Goal: Task Accomplishment & Management: Manage account settings

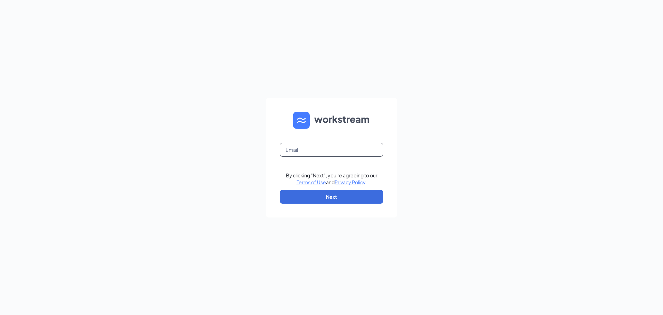
click at [307, 143] on input "text" at bounding box center [332, 150] width 104 height 14
type input "[EMAIL_ADDRESS][DOMAIN_NAME]"
click at [339, 194] on button "Next" at bounding box center [332, 197] width 104 height 14
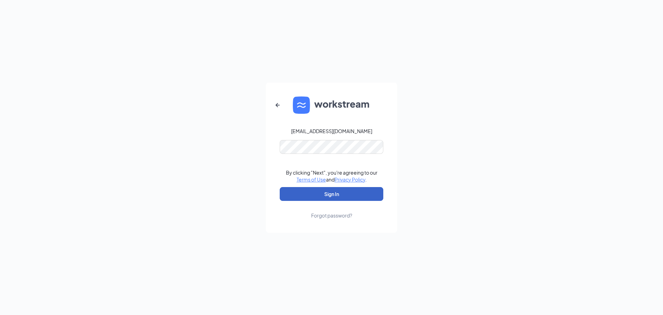
click at [340, 193] on button "Sign In" at bounding box center [332, 194] width 104 height 14
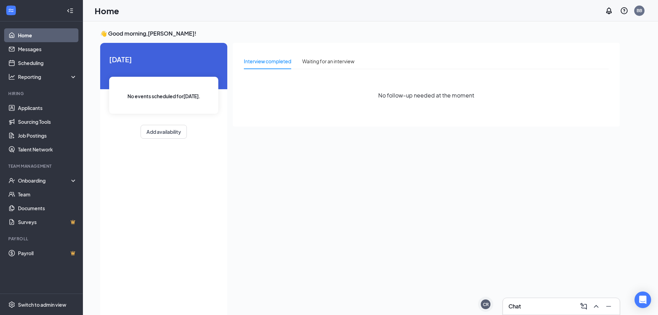
click at [565, 304] on div "Chat" at bounding box center [561, 305] width 106 height 11
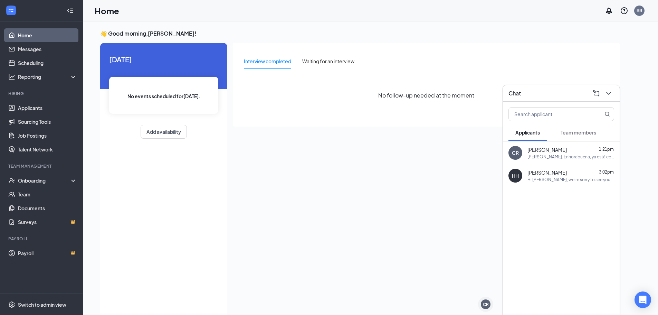
click at [569, 133] on span "Team members" at bounding box center [578, 132] width 36 height 6
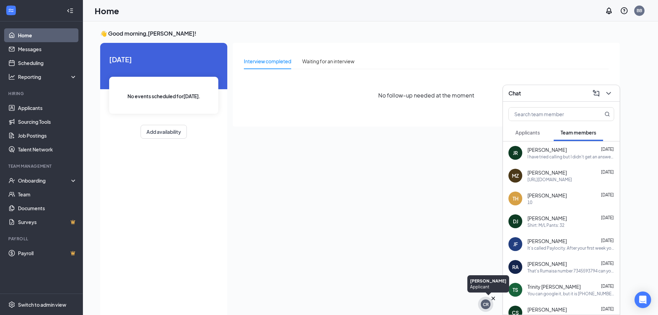
click at [494, 298] on icon "Cross" at bounding box center [492, 297] width 3 height 3
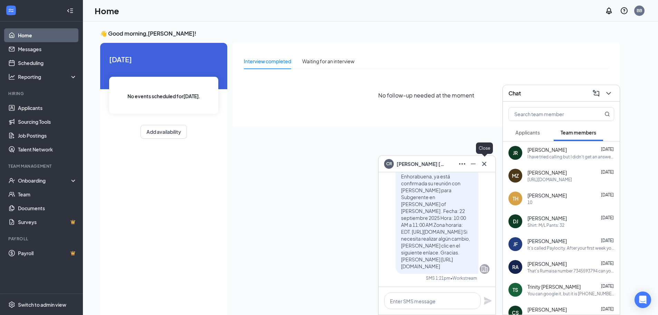
click at [488, 162] on button at bounding box center [484, 163] width 11 height 11
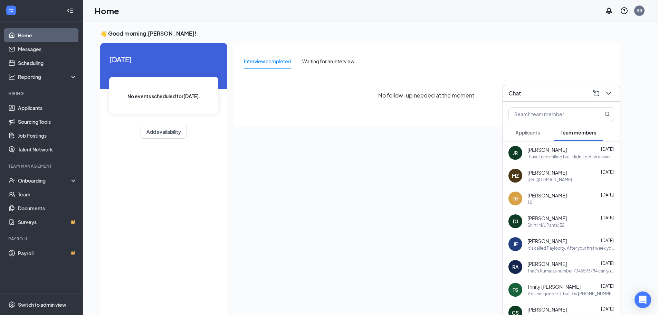
click at [556, 95] on div "Chat" at bounding box center [561, 93] width 106 height 11
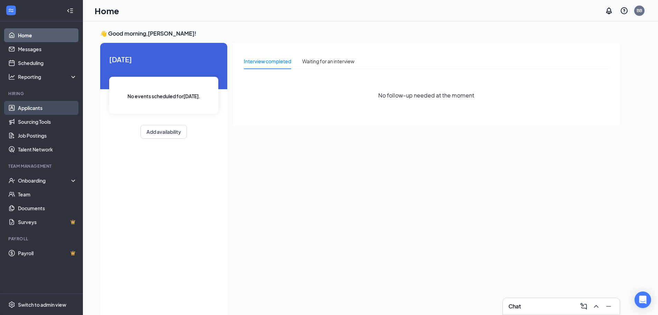
click at [40, 101] on link "Applicants" at bounding box center [47, 108] width 59 height 14
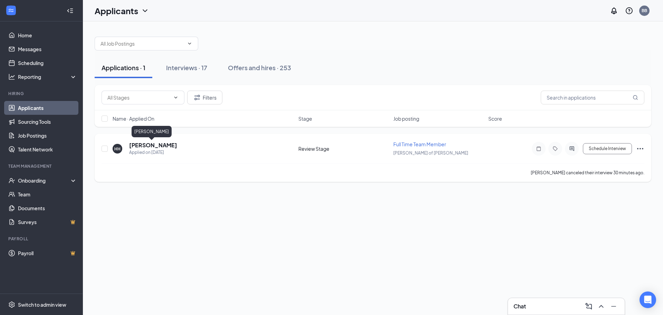
click at [154, 146] on h5 "Holly Hidinger" at bounding box center [153, 145] width 48 height 8
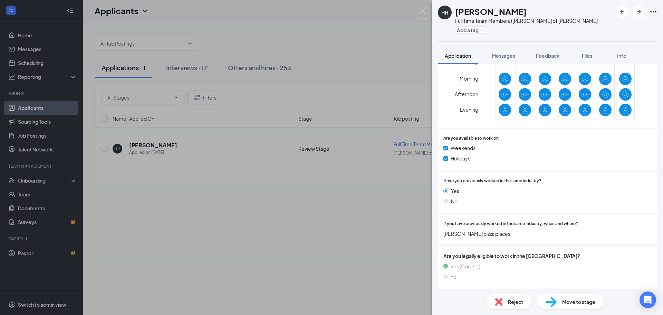
scroll to position [264, 0]
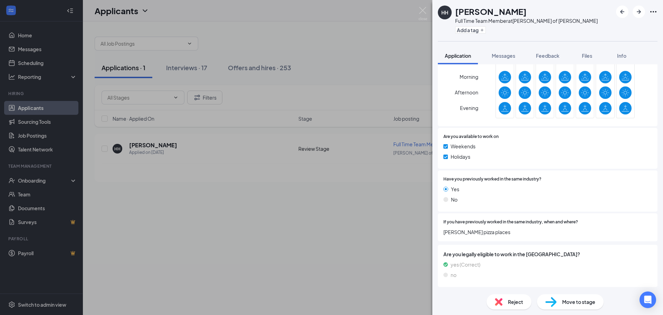
click at [512, 296] on div "Reject" at bounding box center [508, 301] width 45 height 15
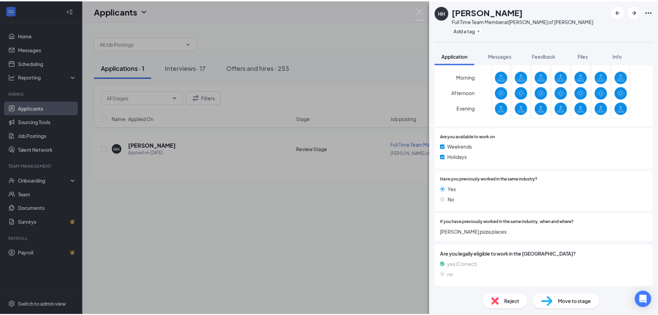
scroll to position [261, 0]
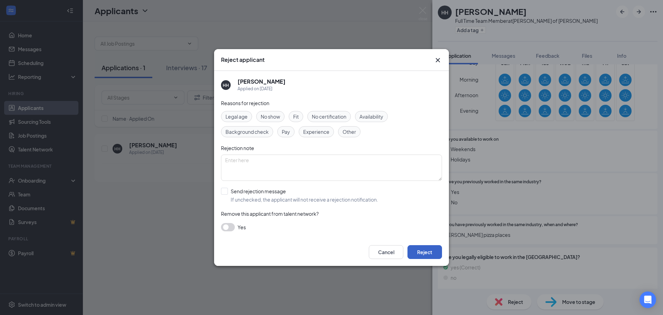
click at [418, 247] on button "Reject" at bounding box center [424, 252] width 35 height 14
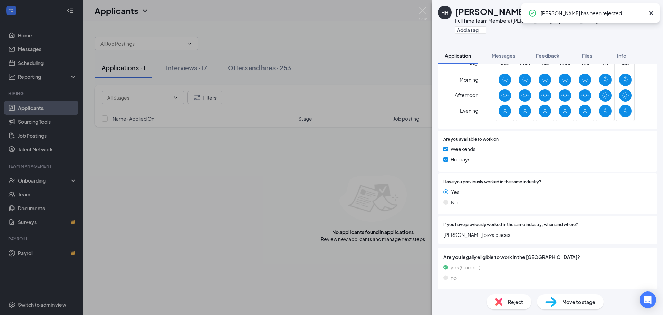
click at [425, 9] on img at bounding box center [422, 13] width 9 height 13
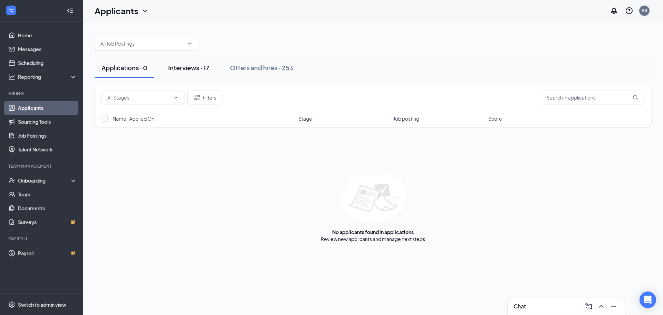
click at [190, 61] on button "Interviews · 17" at bounding box center [188, 67] width 55 height 21
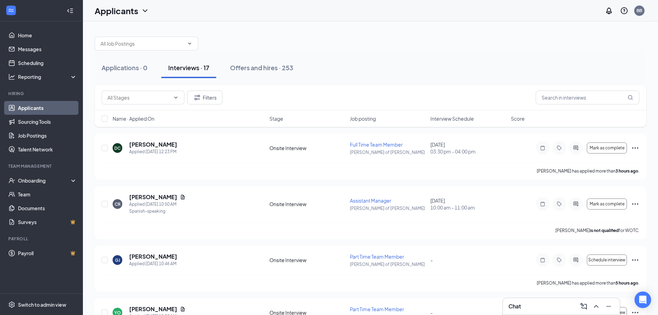
click at [442, 118] on span "Interview Schedule" at bounding box center [452, 118] width 44 height 7
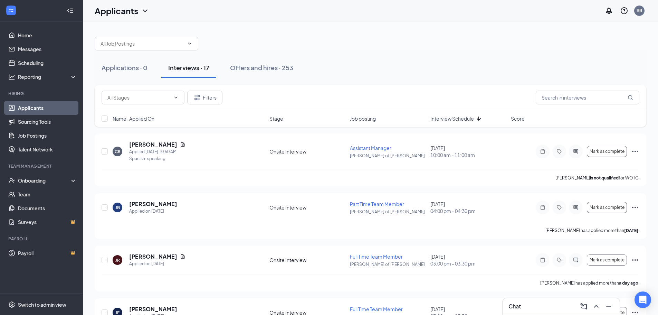
click at [442, 118] on span "Interview Schedule" at bounding box center [452, 118] width 44 height 7
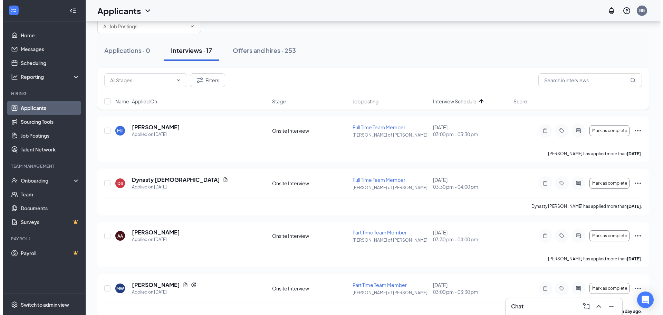
scroll to position [14, 0]
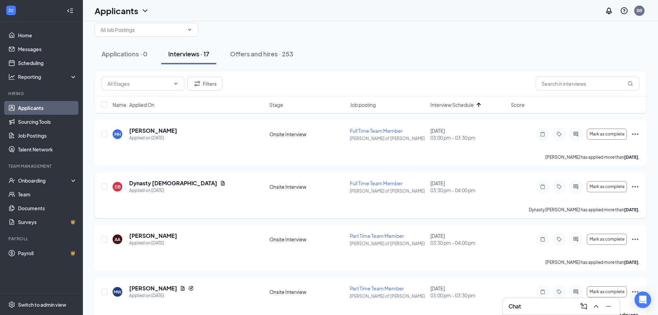
click at [580, 188] on div at bounding box center [576, 187] width 14 height 14
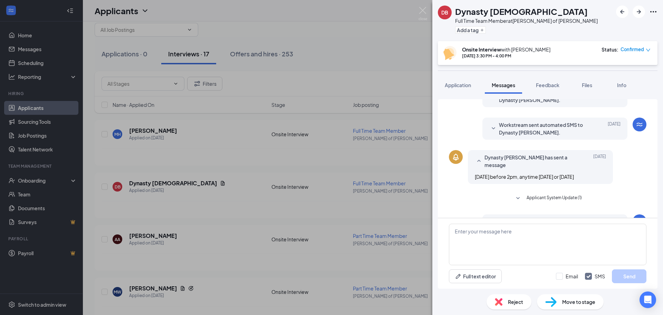
scroll to position [13, 0]
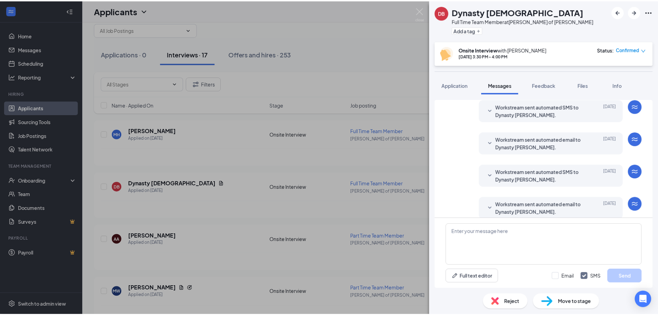
scroll to position [221, 0]
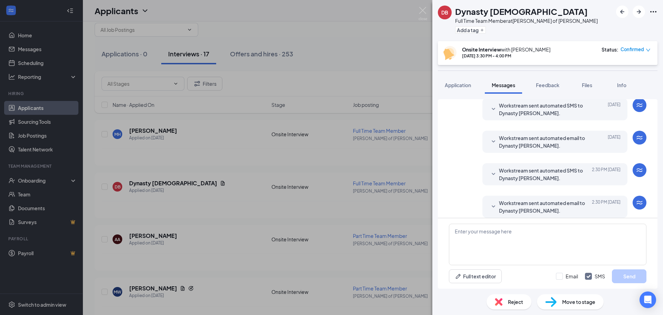
click at [427, 13] on div "DB Dynasty Bishop Full Time Team Member at Culver's of Taylor Add a tag Onsite …" at bounding box center [331, 157] width 663 height 315
click at [426, 12] on img at bounding box center [422, 13] width 9 height 13
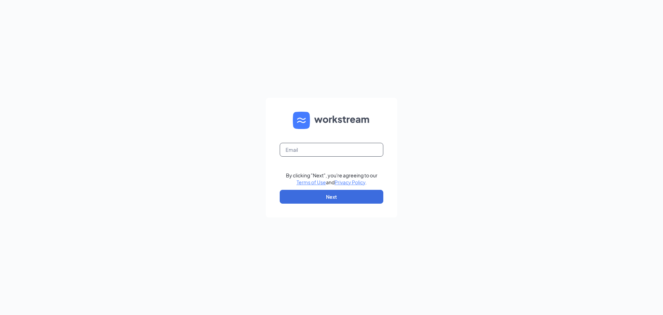
click at [329, 150] on input "text" at bounding box center [332, 150] width 104 height 14
type input "[EMAIL_ADDRESS][DOMAIN_NAME]"
click at [309, 193] on button "Next" at bounding box center [332, 197] width 104 height 14
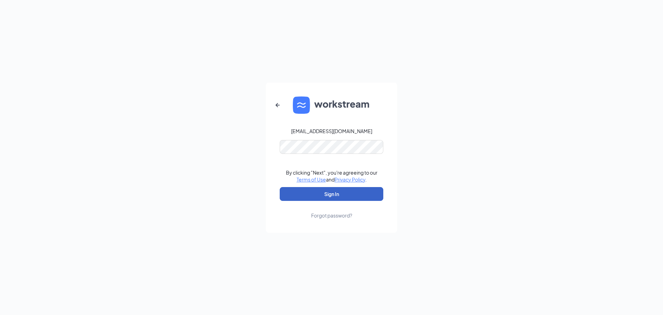
click at [327, 187] on button "Sign In" at bounding box center [332, 194] width 104 height 14
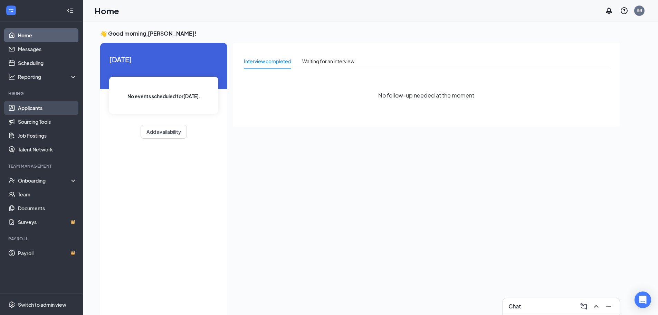
click at [47, 112] on link "Applicants" at bounding box center [47, 108] width 59 height 14
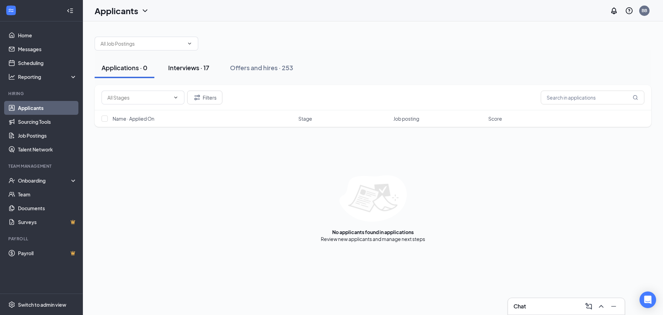
click at [179, 69] on div "Interviews · 17" at bounding box center [188, 67] width 41 height 9
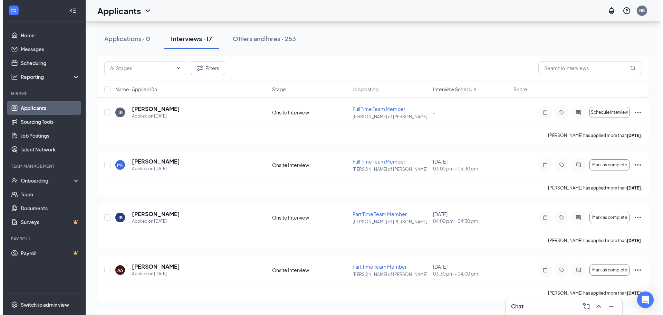
scroll to position [720, 0]
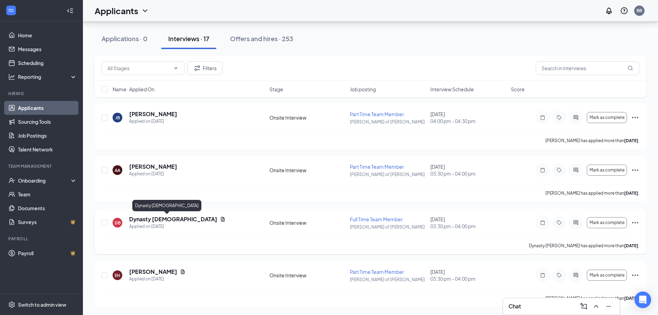
click at [148, 221] on h5 "Dynasty Bishop" at bounding box center [173, 219] width 88 height 8
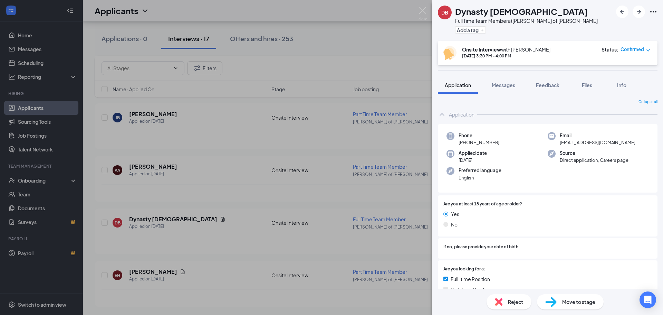
click at [653, 10] on icon "Ellipses" at bounding box center [653, 12] width 8 height 8
click at [654, 12] on icon "Ellipses" at bounding box center [653, 11] width 6 height 1
click at [621, 27] on link "View full application" at bounding box center [616, 27] width 75 height 7
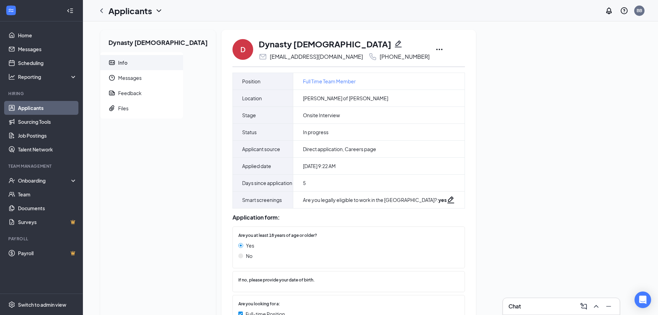
click at [436, 49] on icon "Ellipses" at bounding box center [439, 49] width 6 height 1
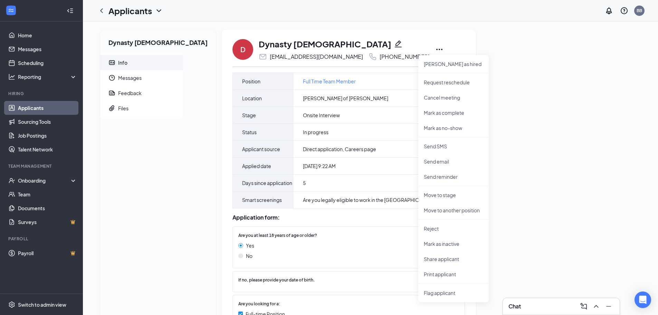
click at [535, 128] on div "Dynasty [PERSON_NAME] Info Messages Feedback Files D Dynasty [PERSON_NAME] [EMA…" at bounding box center [370, 304] width 551 height 548
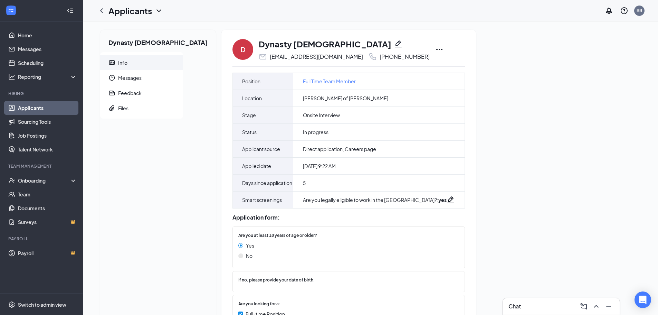
click at [100, 9] on icon "ChevronLeft" at bounding box center [101, 11] width 8 height 8
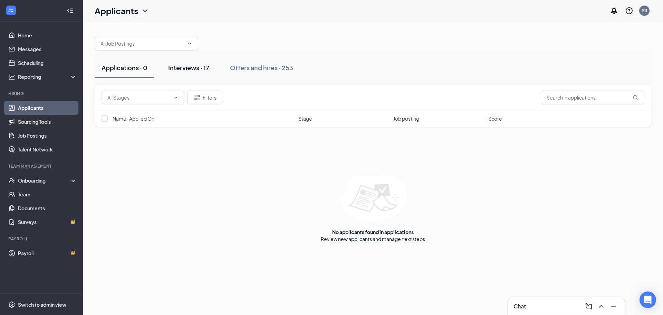
click at [191, 67] on div "Interviews · 17" at bounding box center [188, 67] width 41 height 9
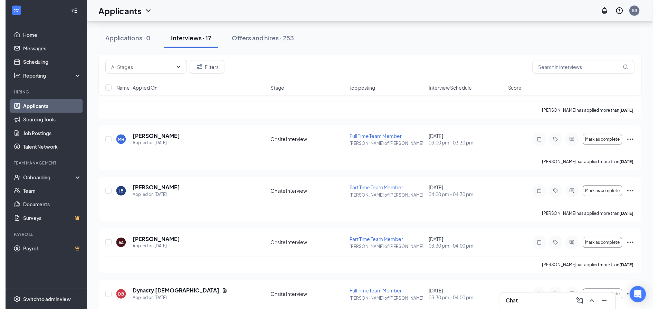
scroll to position [720, 0]
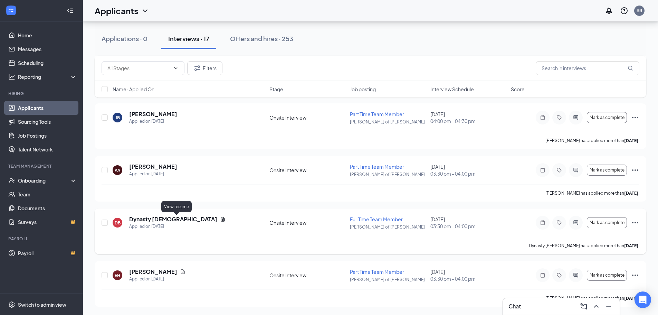
click at [220, 221] on icon "Document" at bounding box center [223, 219] width 6 height 6
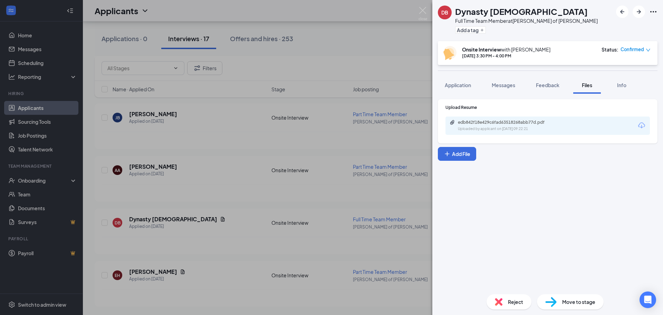
click at [564, 125] on div "edb842f18e429c6fad63518268abb77d.pdf Uploaded by applicant on [DATE] 09:22:21" at bounding box center [547, 125] width 204 height 18
click at [505, 122] on div "edb842f18e429c6fad63518268abb77d.pdf" at bounding box center [506, 122] width 97 height 6
click at [428, 11] on div "DB Dynasty [PERSON_NAME] Full Time Team Member at [PERSON_NAME] of [PERSON_NAME…" at bounding box center [331, 157] width 663 height 315
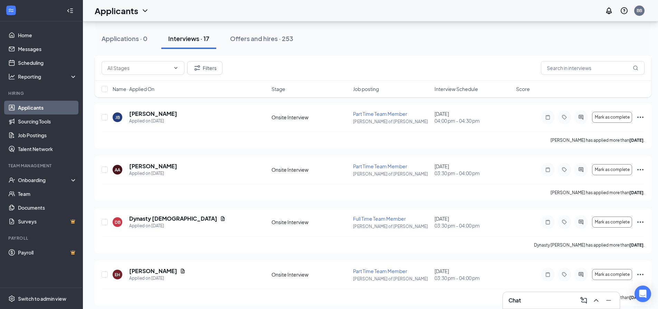
click at [453, 87] on span "Interview Schedule" at bounding box center [456, 89] width 44 height 7
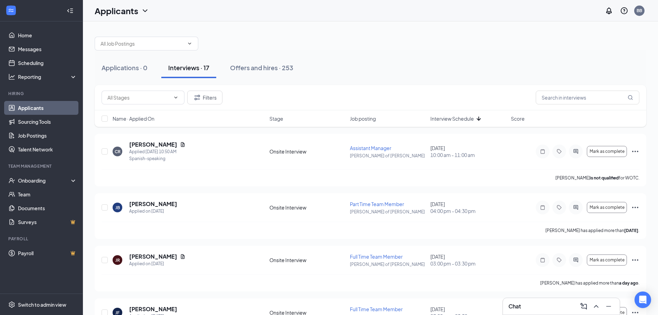
click at [453, 118] on span "Interview Schedule" at bounding box center [452, 118] width 44 height 7
